Goal: Transaction & Acquisition: Purchase product/service

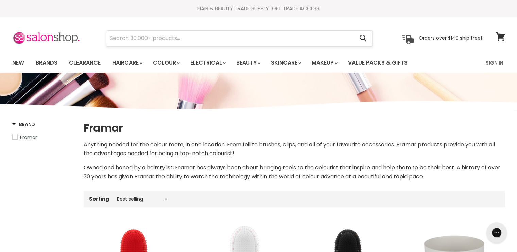
click at [143, 44] on input "Search" at bounding box center [230, 39] width 248 height 16
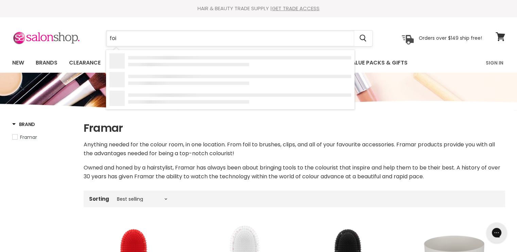
type input "foil"
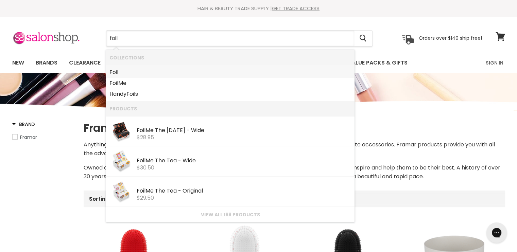
click at [141, 76] on link "Foil" at bounding box center [230, 72] width 242 height 11
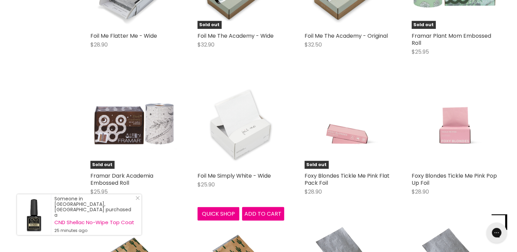
scroll to position [1360, 0]
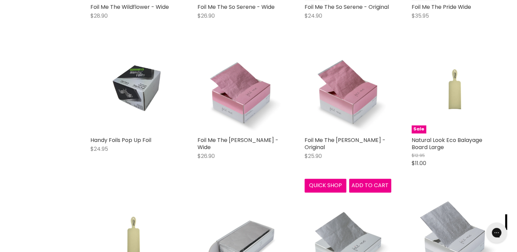
scroll to position [3400, 0]
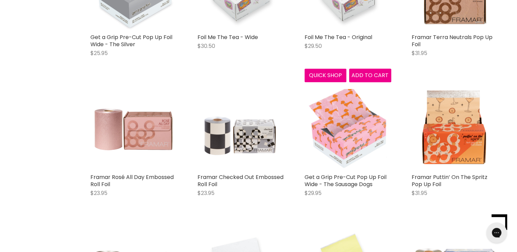
scroll to position [375, 0]
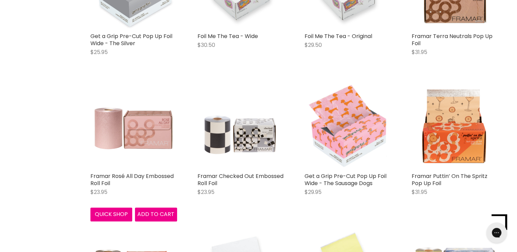
click at [139, 140] on img "Main content" at bounding box center [133, 126] width 87 height 87
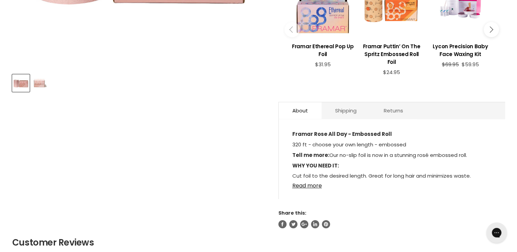
scroll to position [306, 0]
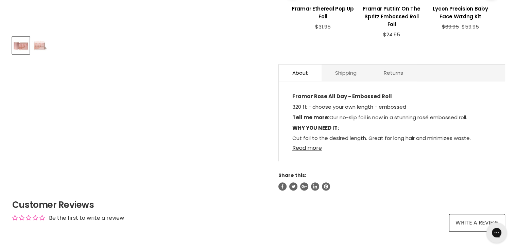
click at [338, 74] on link "Shipping" at bounding box center [346, 73] width 49 height 17
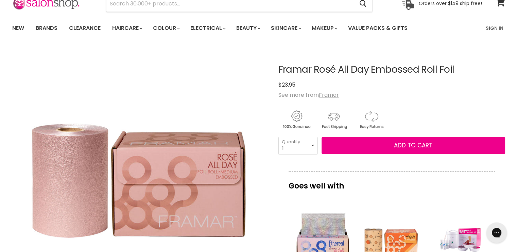
scroll to position [34, 0]
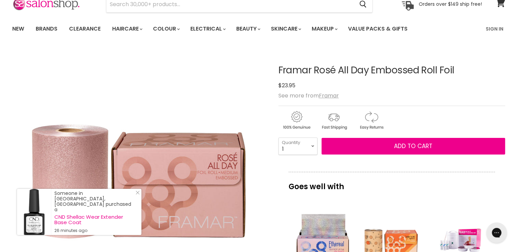
drag, startPoint x: 277, startPoint y: 66, endPoint x: 463, endPoint y: 65, distance: 186.0
click at [463, 65] on article "Click or scroll to zoom Tap or pinch to zoom Click or scroll to zoom" at bounding box center [258, 249] width 493 height 402
drag, startPoint x: 463, startPoint y: 65, endPoint x: 442, endPoint y: 68, distance: 21.3
copy div "Framar Rosé All Day Embossed Roll Foil"
click at [493, 28] on link "Sign In" at bounding box center [495, 29] width 26 height 14
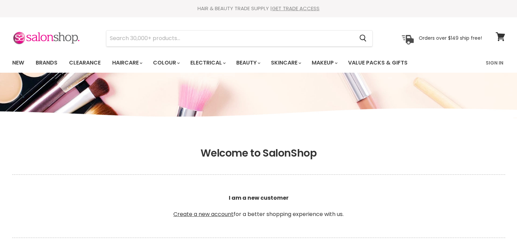
type input "hairworksyoko@live.jp"
drag, startPoint x: 0, startPoint y: 0, endPoint x: 500, endPoint y: 60, distance: 503.3
click at [500, 60] on link "Sign In" at bounding box center [495, 63] width 26 height 14
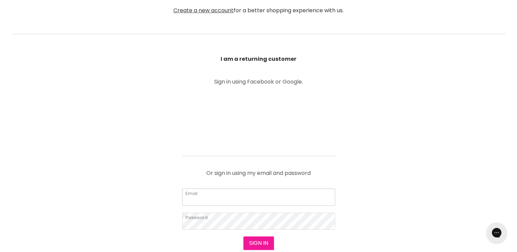
type input "[EMAIL_ADDRESS][DOMAIN_NAME]"
click at [262, 244] on button "Sign in" at bounding box center [258, 244] width 31 height 14
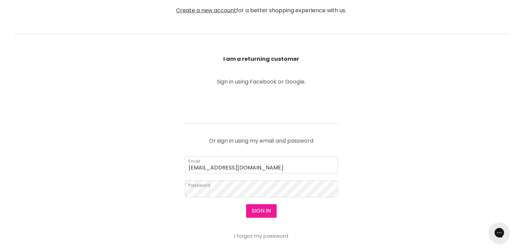
scroll to position [204, 0]
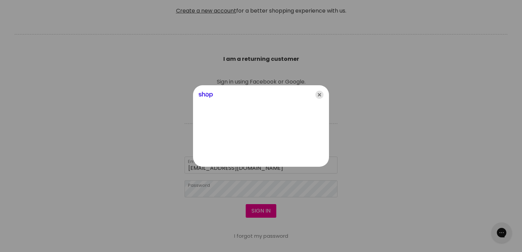
click at [319, 95] on icon "Close" at bounding box center [319, 95] width 8 height 8
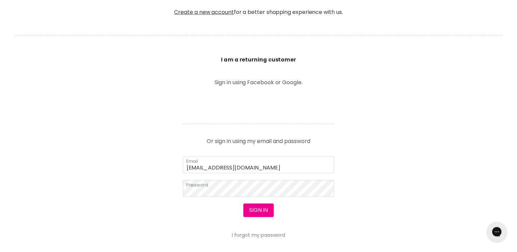
scroll to position [204, 0]
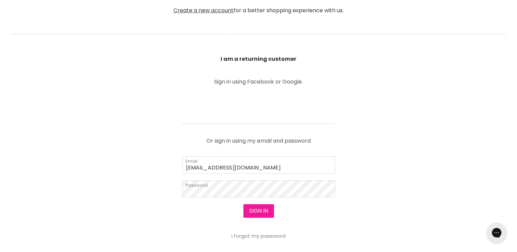
click at [256, 209] on button "Sign in" at bounding box center [258, 211] width 31 height 14
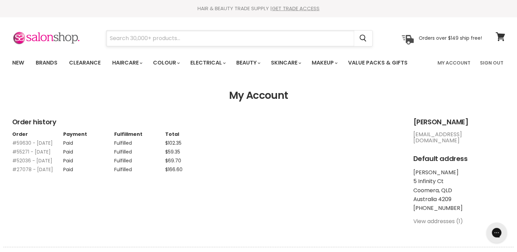
click at [152, 37] on input "Search" at bounding box center [230, 39] width 248 height 16
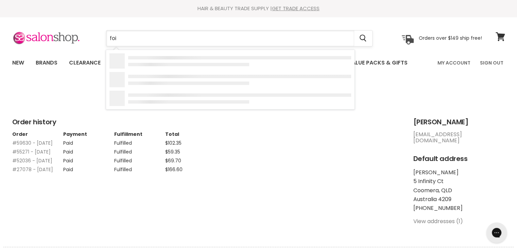
type input "foil"
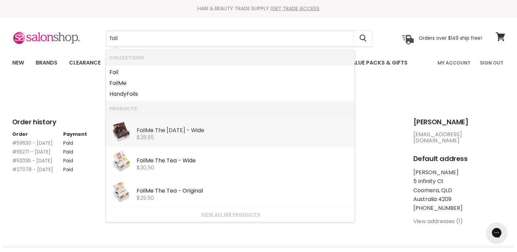
click at [165, 131] on div "Foil Me The [DATE] - Wide" at bounding box center [244, 130] width 215 height 7
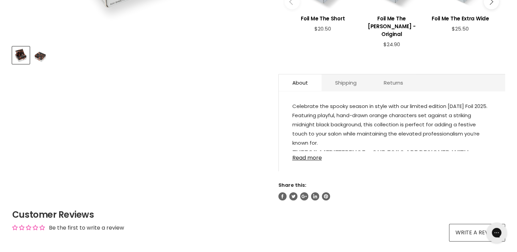
scroll to position [204, 0]
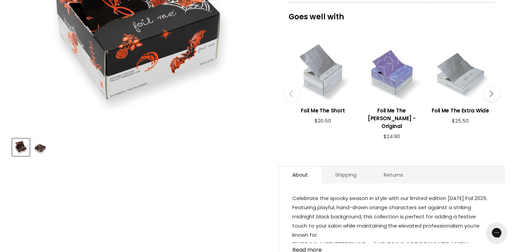
click at [494, 88] on button "Main content" at bounding box center [491, 93] width 15 height 15
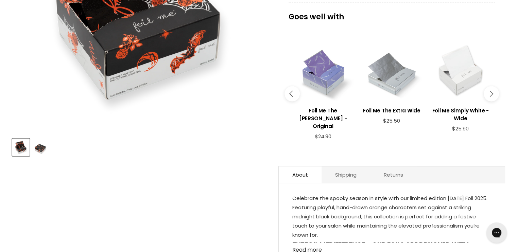
click at [494, 88] on button "Main content" at bounding box center [491, 93] width 15 height 15
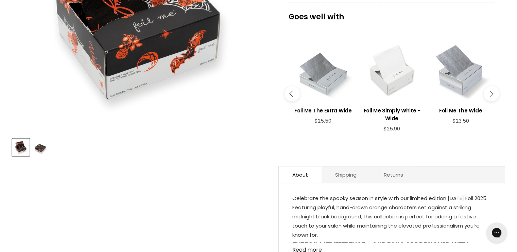
click at [494, 88] on button "Main content" at bounding box center [491, 93] width 15 height 15
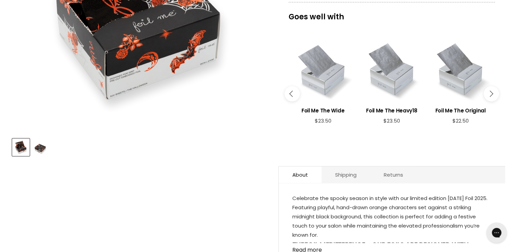
click at [494, 88] on button "Main content" at bounding box center [491, 93] width 15 height 15
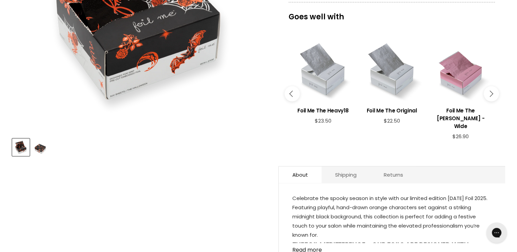
click at [494, 88] on button "Main content" at bounding box center [491, 93] width 15 height 15
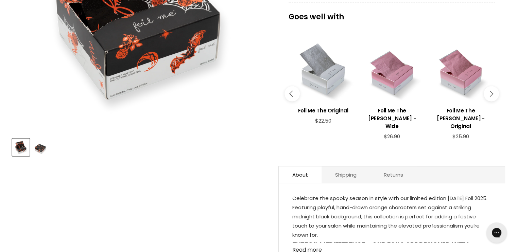
click at [494, 88] on button "Main content" at bounding box center [491, 93] width 15 height 15
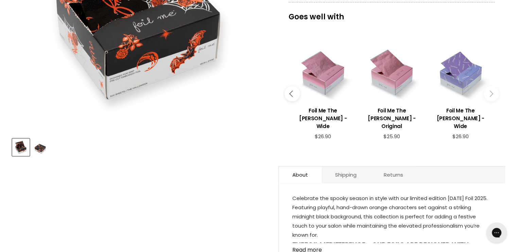
click at [494, 88] on button "Main content" at bounding box center [491, 93] width 15 height 15
click at [398, 83] on div "Main content" at bounding box center [392, 71] width 62 height 62
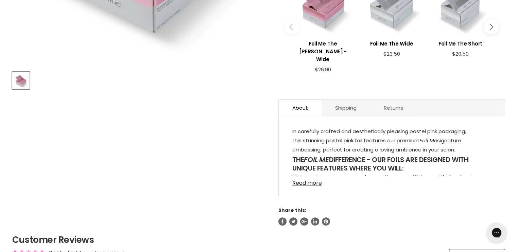
scroll to position [204, 0]
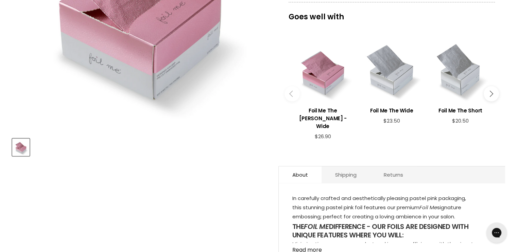
click at [491, 92] on button "Main content" at bounding box center [491, 93] width 15 height 15
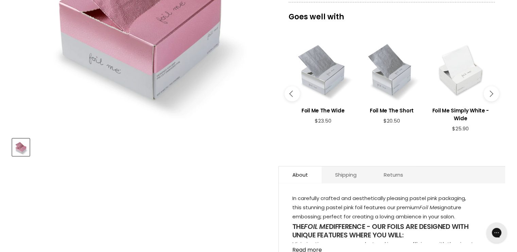
click at [491, 92] on button "Main content" at bounding box center [491, 93] width 15 height 15
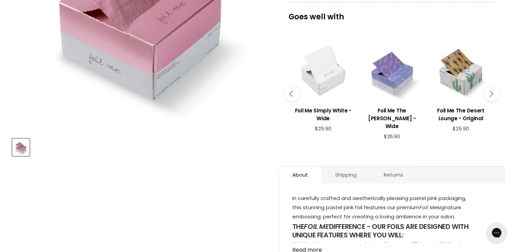
click at [491, 92] on button "Main content" at bounding box center [491, 93] width 15 height 15
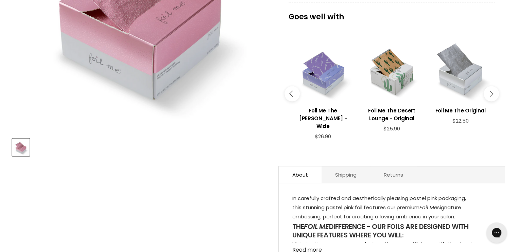
click at [491, 92] on button "Main content" at bounding box center [491, 93] width 15 height 15
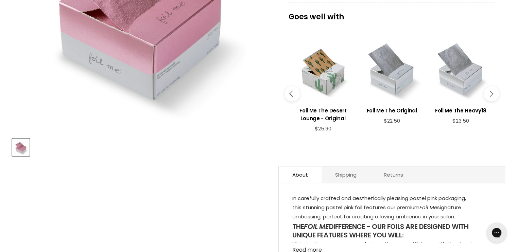
click at [491, 92] on button "Main content" at bounding box center [491, 93] width 15 height 15
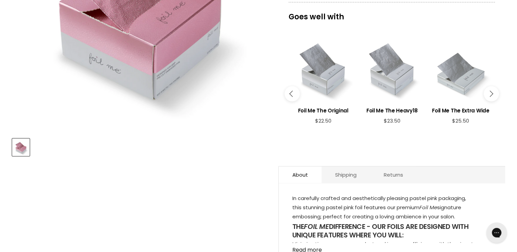
click at [491, 92] on button "Main content" at bounding box center [491, 93] width 15 height 15
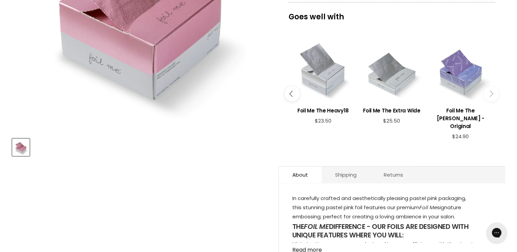
click at [491, 92] on button "Main content" at bounding box center [491, 93] width 15 height 15
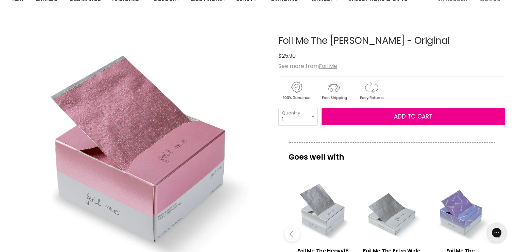
scroll to position [0, 0]
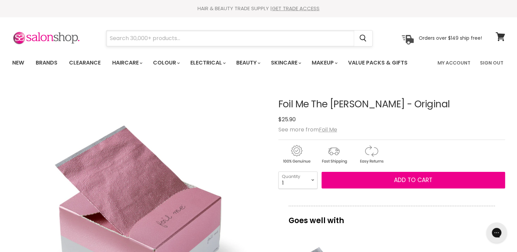
click at [147, 37] on input "Search" at bounding box center [230, 39] width 248 height 16
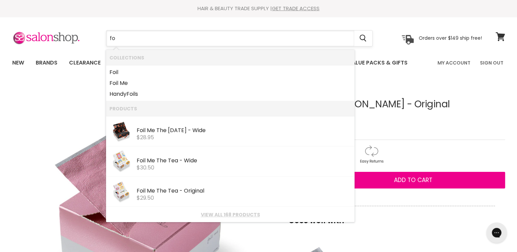
type input "f"
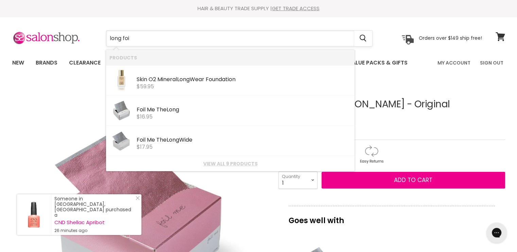
type input "long foil"
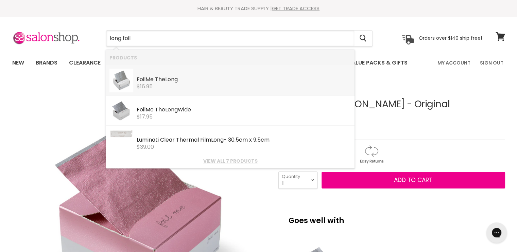
click at [157, 89] on div "$16.95" at bounding box center [244, 87] width 215 height 6
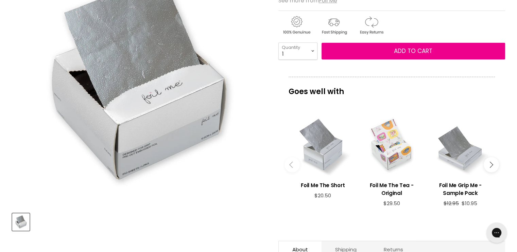
scroll to position [136, 0]
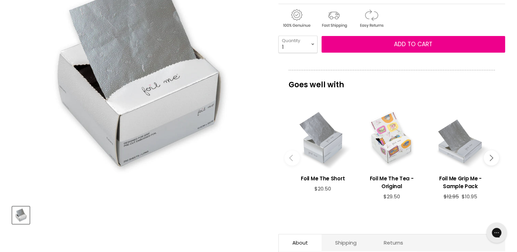
click at [491, 157] on icon "Main content" at bounding box center [490, 158] width 6 height 6
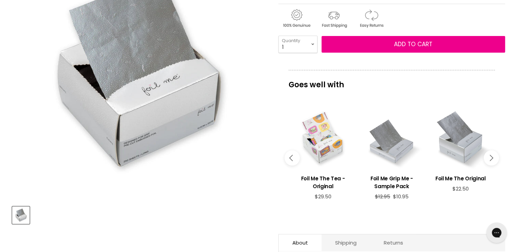
click at [492, 157] on icon "Main content" at bounding box center [490, 158] width 6 height 6
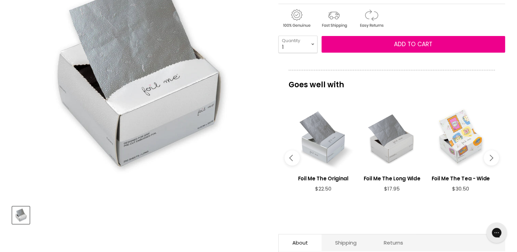
click at [492, 157] on icon "Main content" at bounding box center [490, 158] width 6 height 6
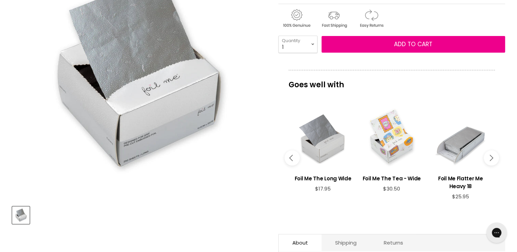
click at [492, 157] on icon "Main content" at bounding box center [490, 158] width 6 height 6
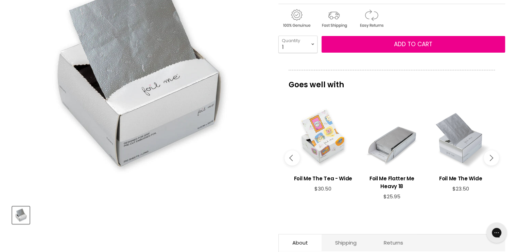
click at [492, 157] on icon "Main content" at bounding box center [490, 158] width 6 height 6
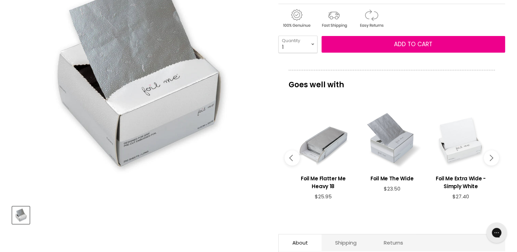
click at [492, 157] on icon "Main content" at bounding box center [490, 158] width 6 height 6
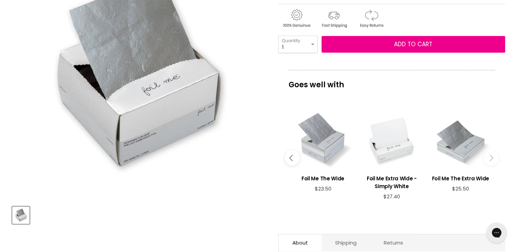
click at [492, 157] on icon "Main content" at bounding box center [490, 158] width 6 height 6
drag, startPoint x: 492, startPoint y: 157, endPoint x: 488, endPoint y: 157, distance: 3.7
click at [491, 157] on icon "Main content" at bounding box center [490, 158] width 6 height 6
click at [292, 155] on icon "Main content" at bounding box center [292, 158] width 6 height 6
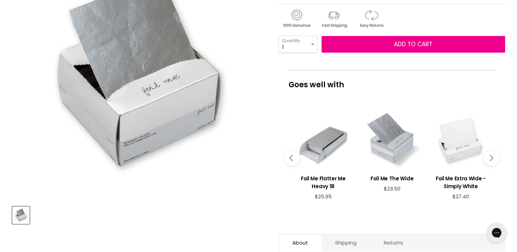
click at [292, 155] on icon "Main content" at bounding box center [292, 158] width 6 height 6
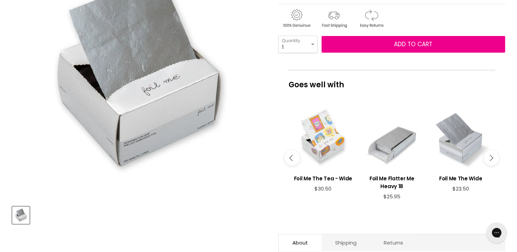
click at [383, 142] on div "Main content" at bounding box center [392, 139] width 62 height 62
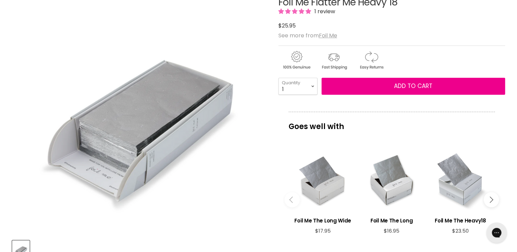
scroll to position [41, 0]
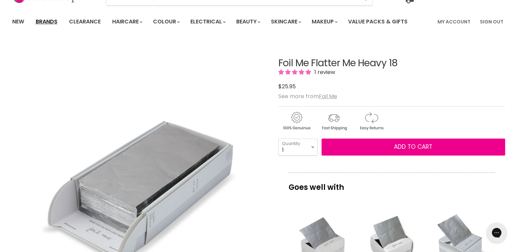
click at [55, 19] on link "Brands" at bounding box center [47, 22] width 32 height 14
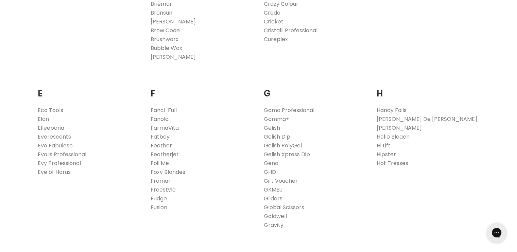
scroll to position [374, 0]
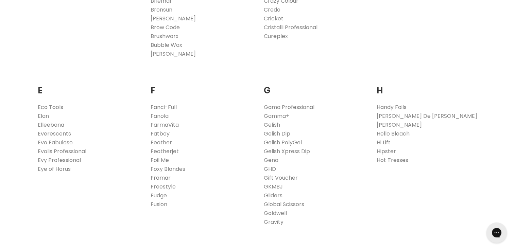
click at [167, 177] on link "Framar" at bounding box center [161, 178] width 20 height 8
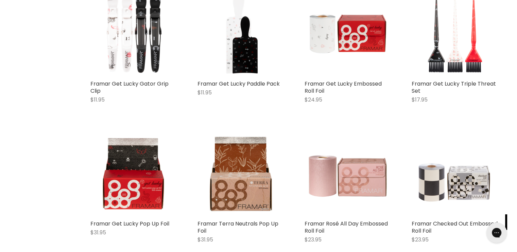
click at [369, 188] on img "Main content" at bounding box center [348, 173] width 87 height 87
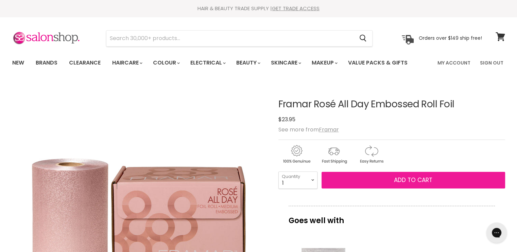
click at [414, 183] on span "Add to cart" at bounding box center [413, 180] width 38 height 8
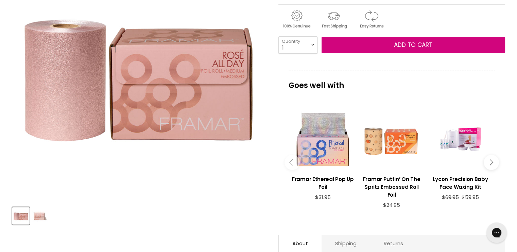
scroll to position [136, 0]
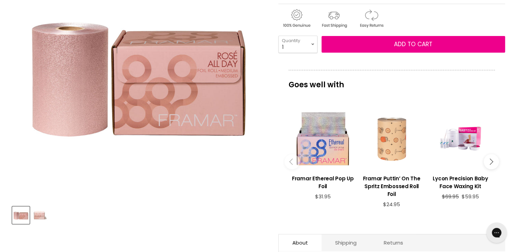
click at [386, 142] on div "Main content" at bounding box center [392, 139] width 62 height 62
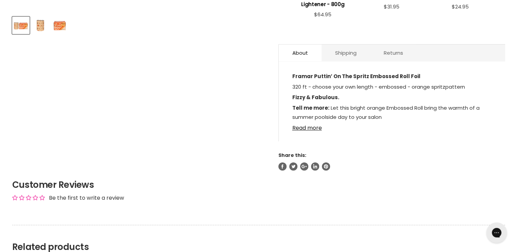
scroll to position [340, 0]
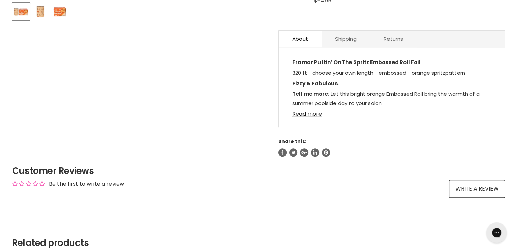
click at [39, 10] on img "Product thumbnails" at bounding box center [40, 11] width 16 height 16
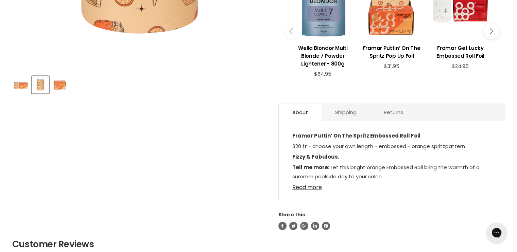
scroll to position [63, 0]
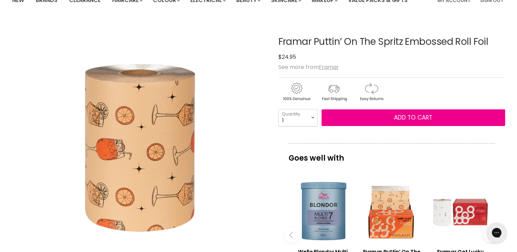
click at [483, 212] on div "Main content" at bounding box center [460, 212] width 62 height 62
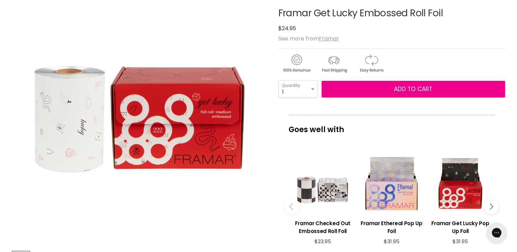
scroll to position [29, 0]
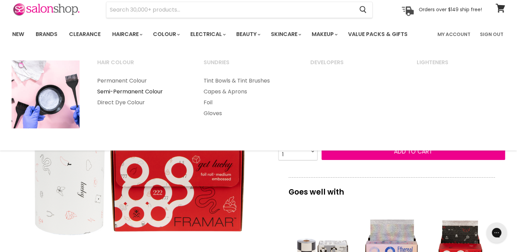
click at [142, 89] on link "Semi-Permanent Colour" at bounding box center [141, 91] width 105 height 11
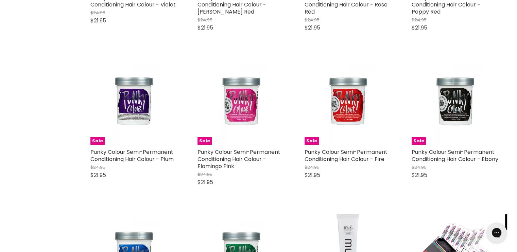
scroll to position [1564, 0]
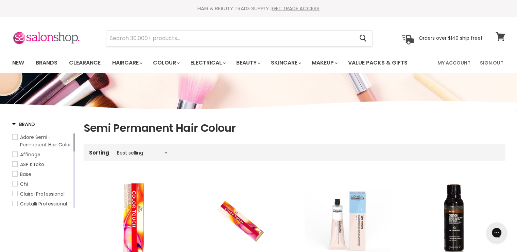
click at [500, 36] on link "View cart" at bounding box center [500, 37] width 16 height 16
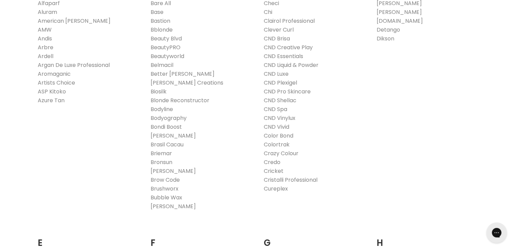
scroll to position [374, 0]
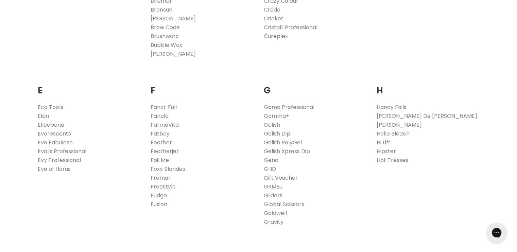
click at [165, 178] on link "Framar" at bounding box center [161, 178] width 20 height 8
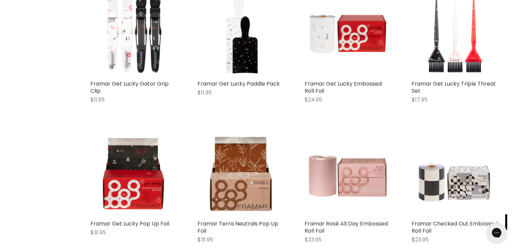
click at [346, 182] on img "Main content" at bounding box center [348, 173] width 87 height 87
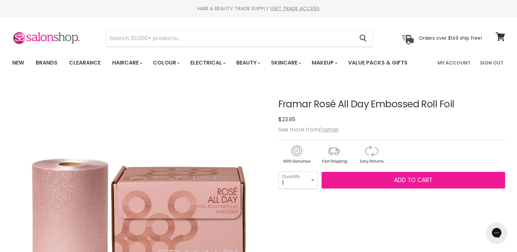
click at [355, 180] on button "Add to cart" at bounding box center [414, 180] width 184 height 17
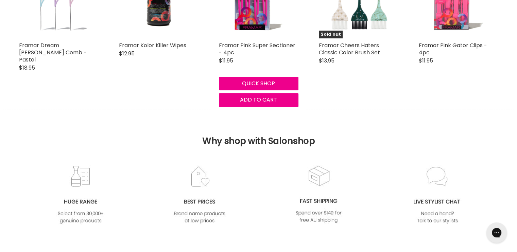
scroll to position [544, 0]
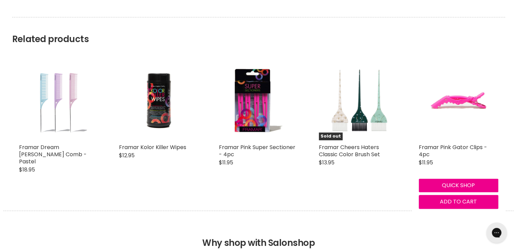
click at [464, 108] on img "Main content" at bounding box center [459, 101] width 80 height 80
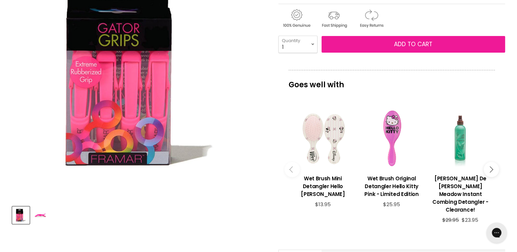
click at [378, 47] on button "Add to cart" at bounding box center [414, 44] width 184 height 17
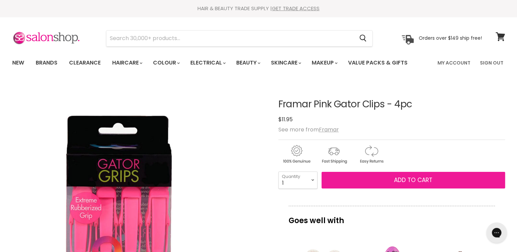
click at [394, 176] on span "Add to cart" at bounding box center [413, 180] width 38 height 8
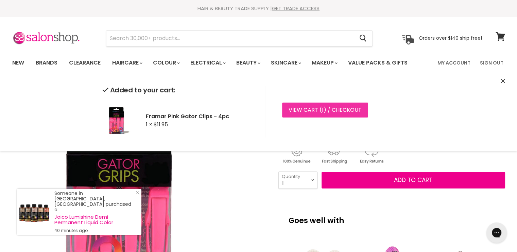
click at [309, 108] on link "View cart ( 1 ) / Checkout" at bounding box center [325, 110] width 86 height 15
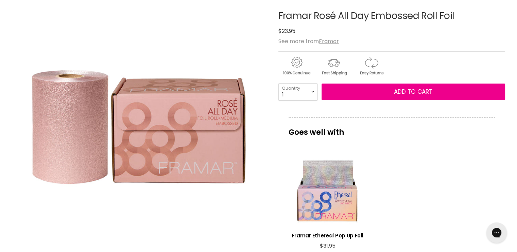
scroll to position [66, 0]
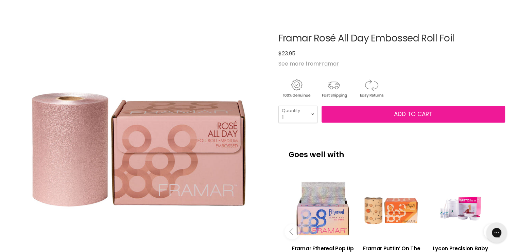
click at [407, 112] on span "Add to cart" at bounding box center [413, 114] width 38 height 8
click at [425, 112] on span "Add to cart" at bounding box center [413, 114] width 38 height 8
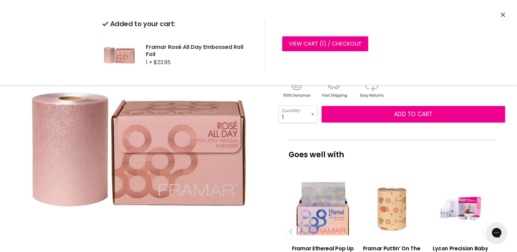
click at [396, 210] on div "Main content" at bounding box center [392, 209] width 62 height 62
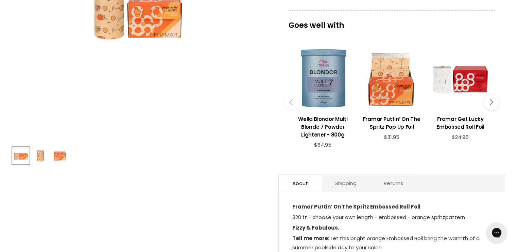
scroll to position [68, 0]
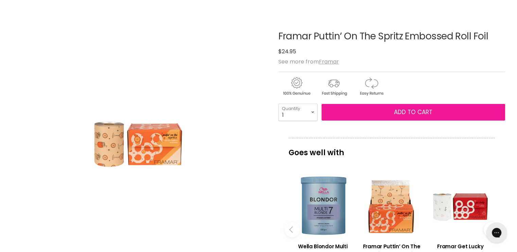
click at [424, 115] on span "Add to cart" at bounding box center [413, 112] width 38 height 8
click at [418, 108] on span "Add to cart" at bounding box center [413, 112] width 38 height 8
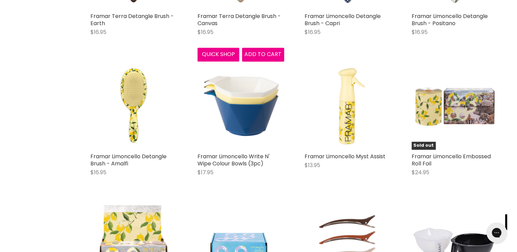
scroll to position [1041, 0]
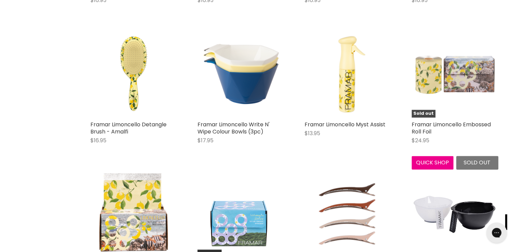
click at [461, 79] on img "Main content" at bounding box center [455, 74] width 87 height 87
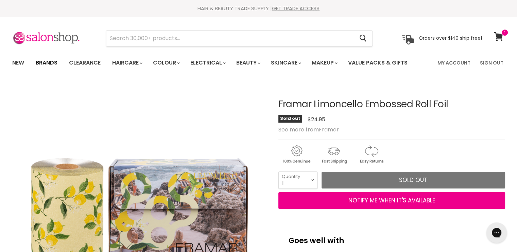
click at [52, 67] on link "Brands" at bounding box center [47, 63] width 32 height 14
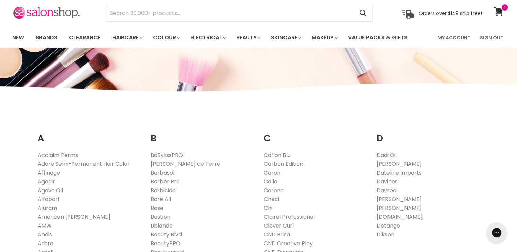
scroll to position [68, 0]
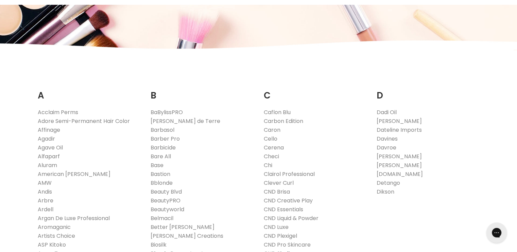
click at [53, 157] on link "Alfaparf" at bounding box center [49, 157] width 22 height 8
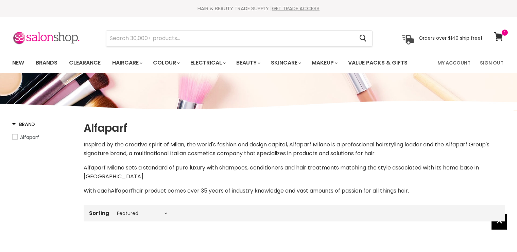
select select "manual"
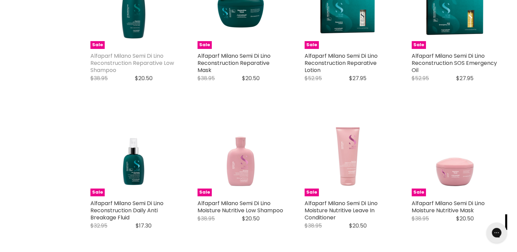
scroll to position [374, 0]
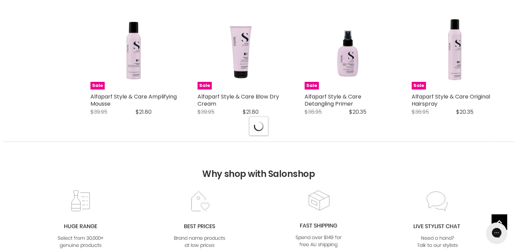
select select "manual"
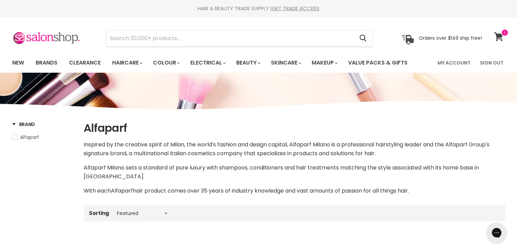
click at [499, 39] on icon at bounding box center [499, 36] width 10 height 9
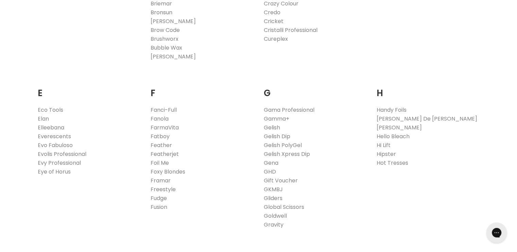
scroll to position [374, 0]
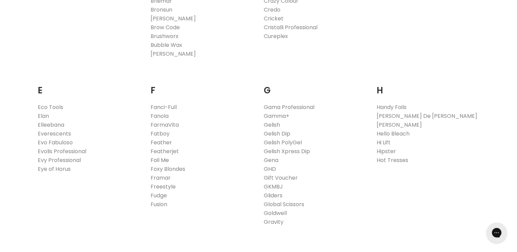
click at [158, 159] on link "Foil Me" at bounding box center [160, 160] width 18 height 8
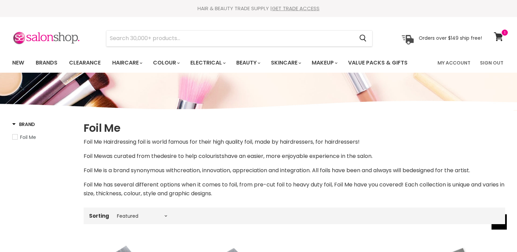
select select "manual"
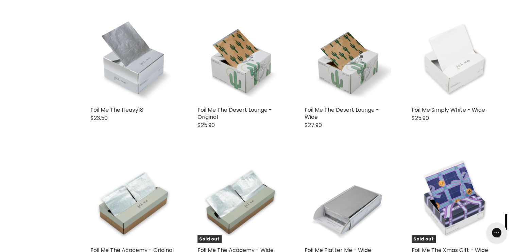
scroll to position [1564, 0]
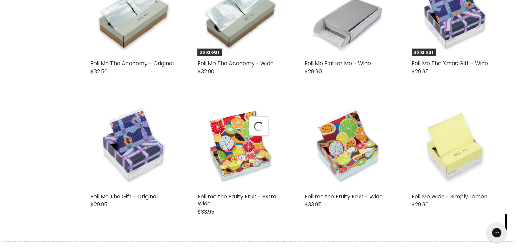
scroll to position [1700, 0]
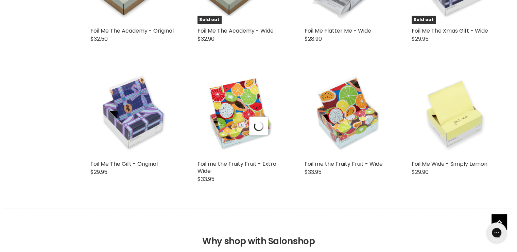
select select "manual"
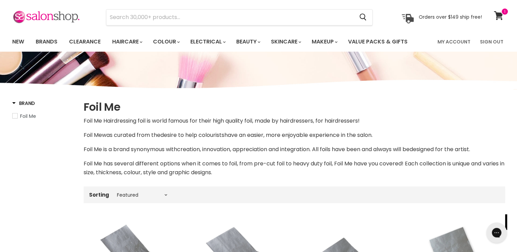
scroll to position [0, 0]
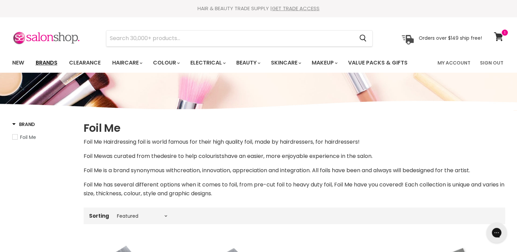
click at [49, 64] on link "Brands" at bounding box center [47, 63] width 32 height 14
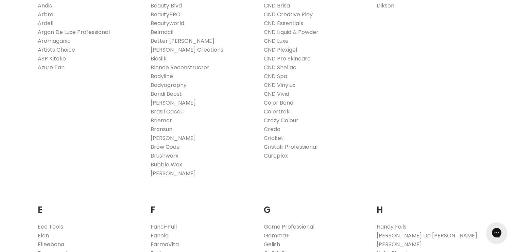
scroll to position [340, 0]
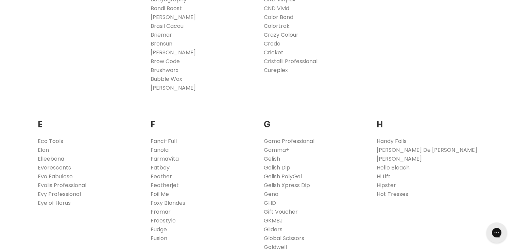
click at [166, 212] on link "Framar" at bounding box center [161, 212] width 20 height 8
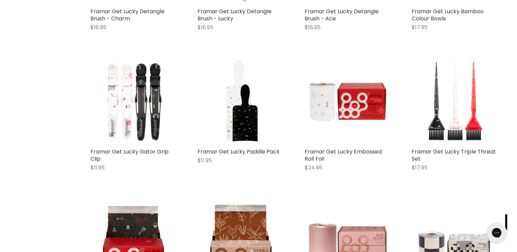
scroll to position [442, 0]
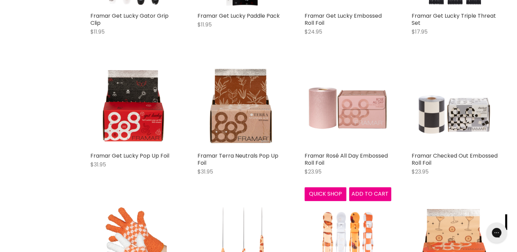
click at [337, 113] on img "Main content" at bounding box center [348, 105] width 87 height 87
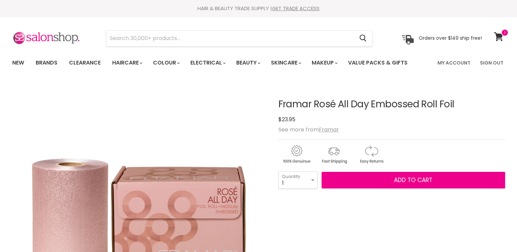
click at [415, 178] on span "Add to cart" at bounding box center [413, 180] width 38 height 8
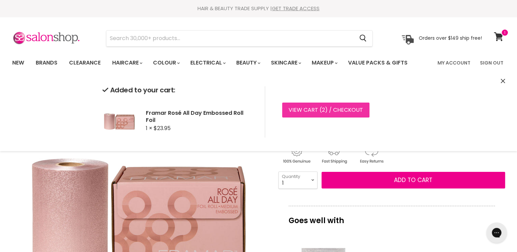
click at [304, 109] on link "View cart ( 2 ) / Checkout" at bounding box center [325, 110] width 87 height 15
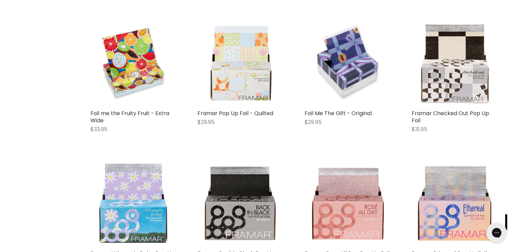
scroll to position [918, 0]
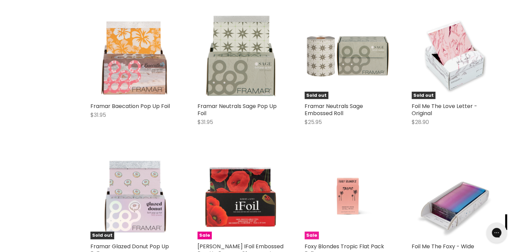
scroll to position [2142, 0]
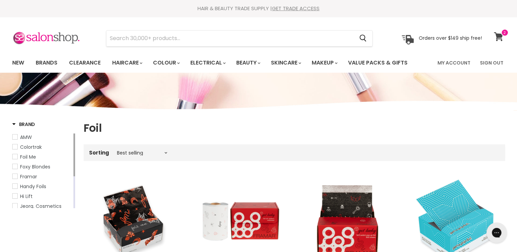
click at [499, 34] on icon at bounding box center [498, 36] width 9 height 9
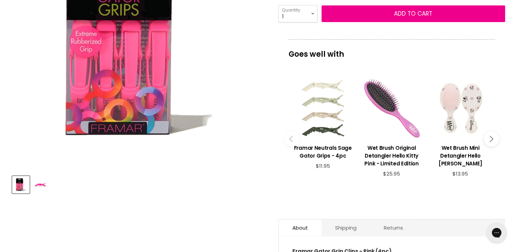
scroll to position [170, 0]
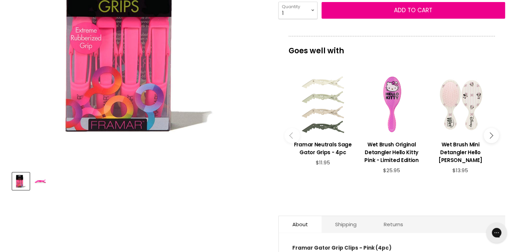
click at [312, 89] on div "Main content" at bounding box center [323, 105] width 62 height 62
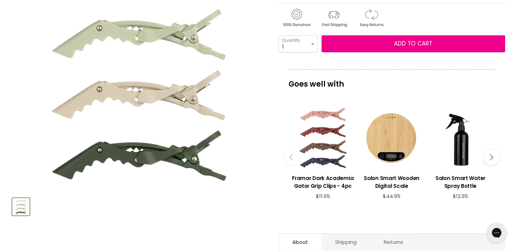
scroll to position [170, 0]
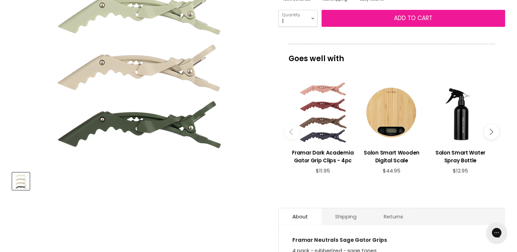
click at [399, 17] on span "Add to cart" at bounding box center [413, 18] width 38 height 8
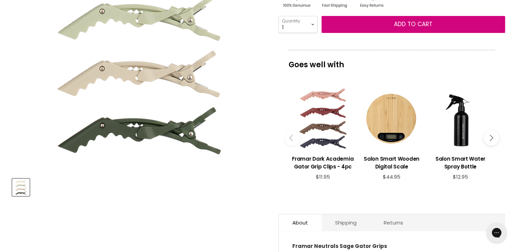
scroll to position [68, 0]
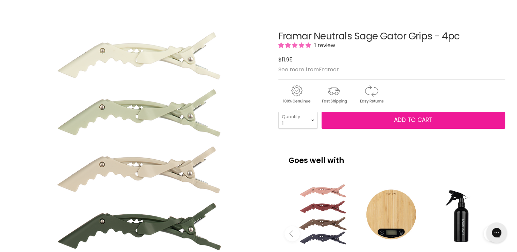
click at [420, 116] on span "Add to cart" at bounding box center [413, 120] width 38 height 8
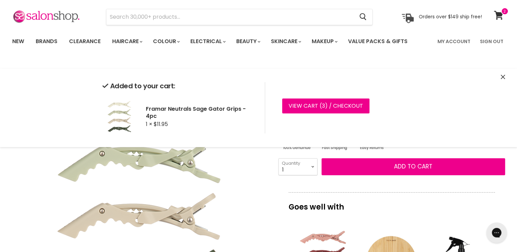
scroll to position [0, 0]
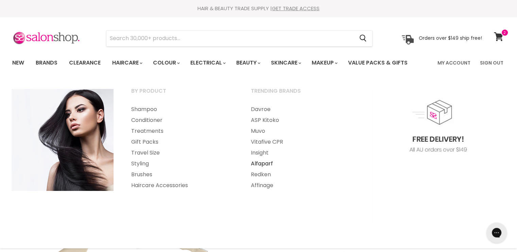
click at [259, 164] on link "Alfaparf" at bounding box center [301, 163] width 118 height 11
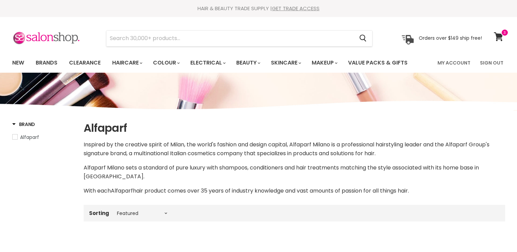
select select "manual"
click at [497, 38] on icon at bounding box center [498, 36] width 9 height 9
